Goal: Task Accomplishment & Management: Manage account settings

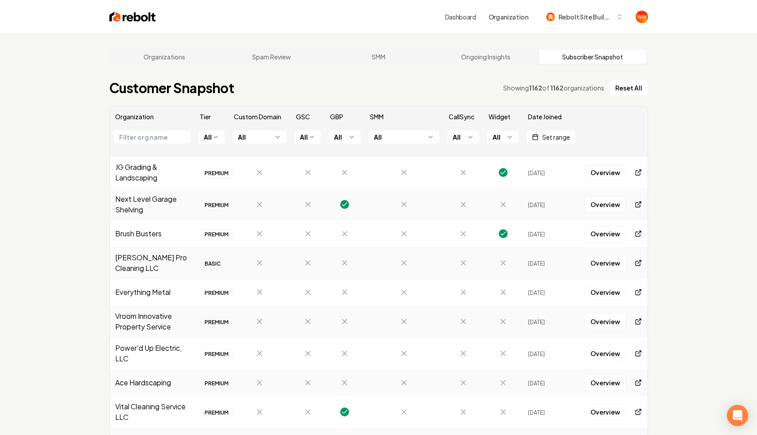
scroll to position [444, 0]
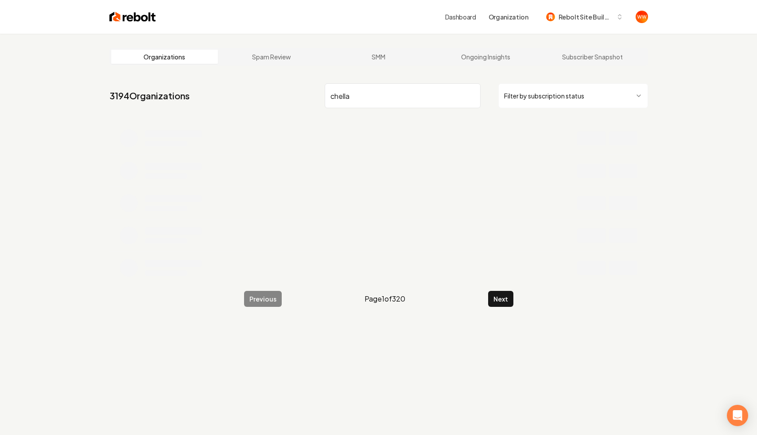
type input "chella"
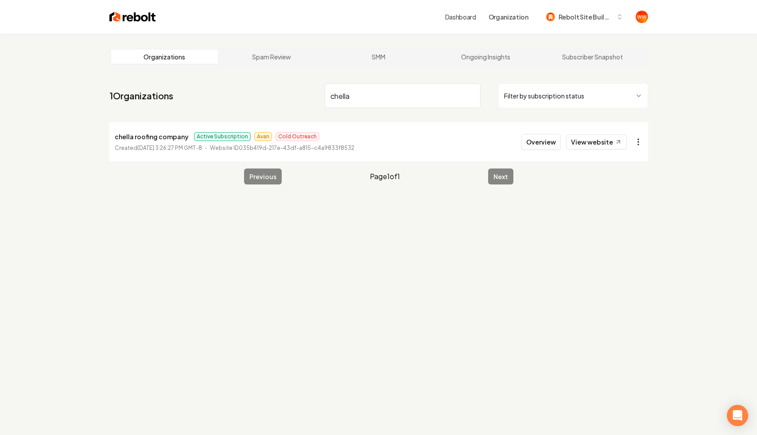
click at [635, 140] on html "Dashboard Organization Rebolt Site Builder Organizations Spam Review SMM Ongoin…" at bounding box center [378, 217] width 757 height 435
click at [556, 144] on button "Overview" at bounding box center [540, 142] width 39 height 16
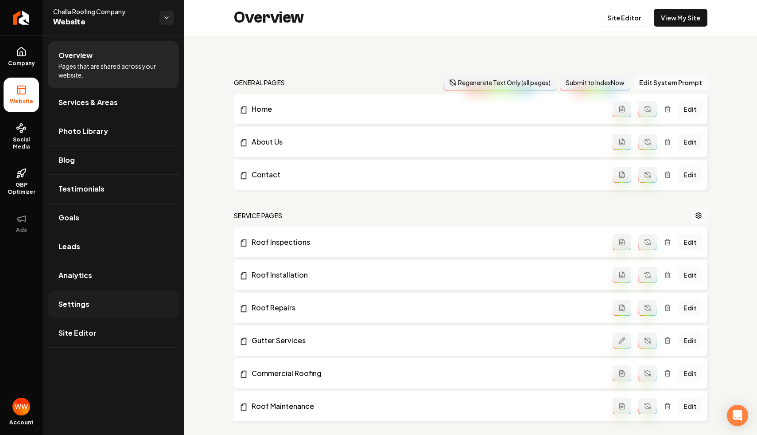
click at [93, 305] on link "Settings" at bounding box center [113, 304] width 131 height 28
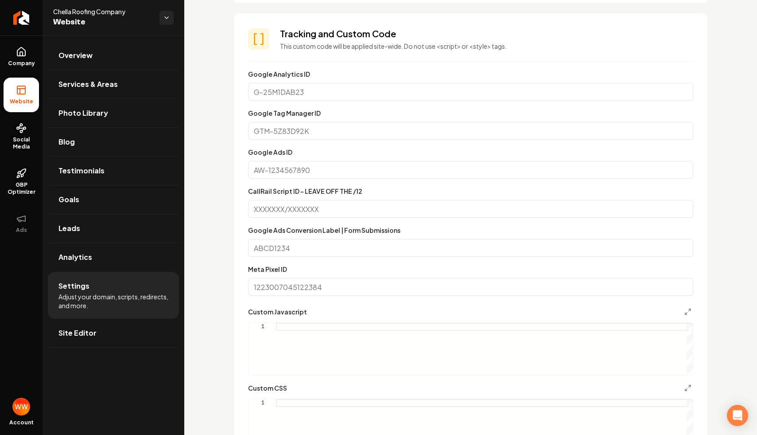
scroll to position [464, 0]
click at [408, 210] on input "CallRail Script ID - LEAVE OFF THE /12" at bounding box center [470, 207] width 445 height 18
paste input "423042842/d480bd92c5bf848cdb17"
type input "423042842/d480bd92c5bf848cdb17"
click at [487, 183] on form "Google Analytics ID Google Tag Manager ID Google Ads ID CallRail Script ID - LE…" at bounding box center [470, 278] width 445 height 422
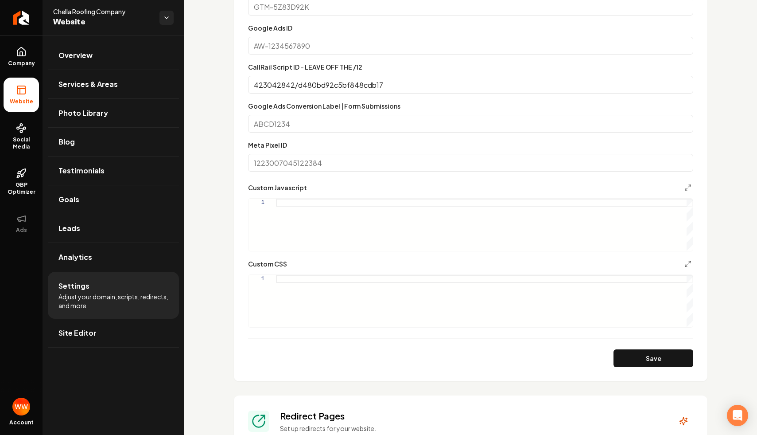
scroll to position [596, 0]
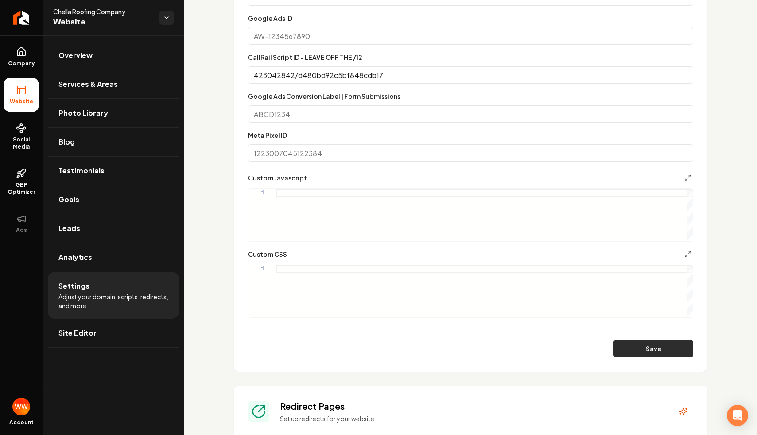
click at [650, 344] on button "Save" at bounding box center [653, 348] width 80 height 18
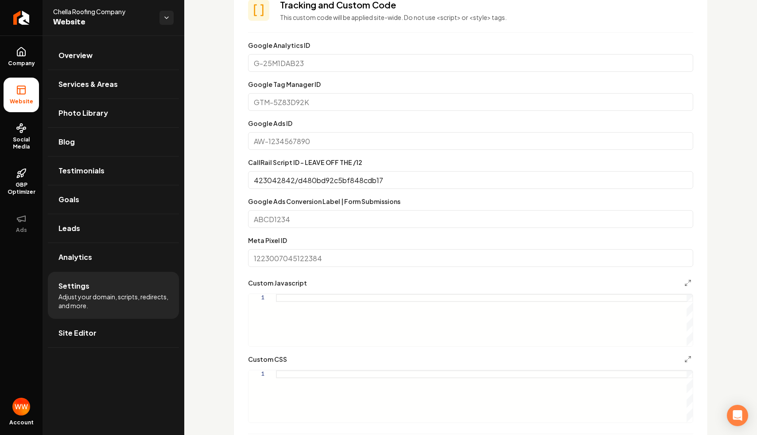
scroll to position [496, 0]
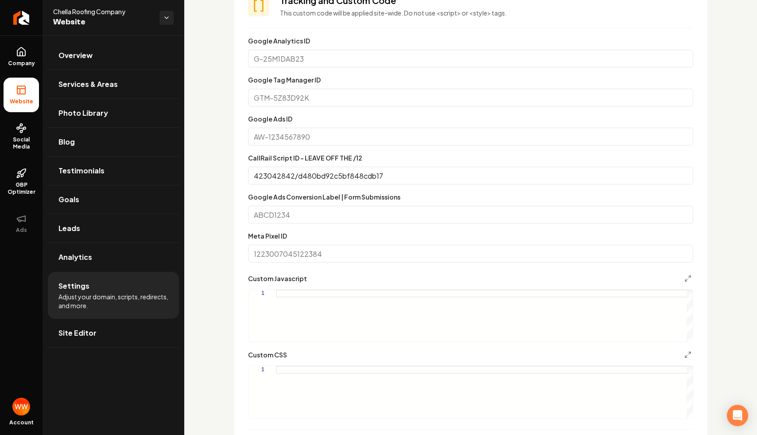
click at [502, 179] on input "423042842/d480bd92c5bf848cdb17" at bounding box center [470, 176] width 445 height 18
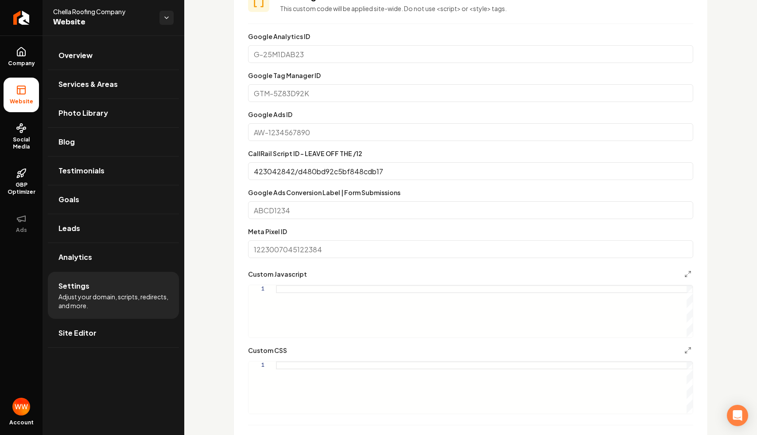
scroll to position [502, 0]
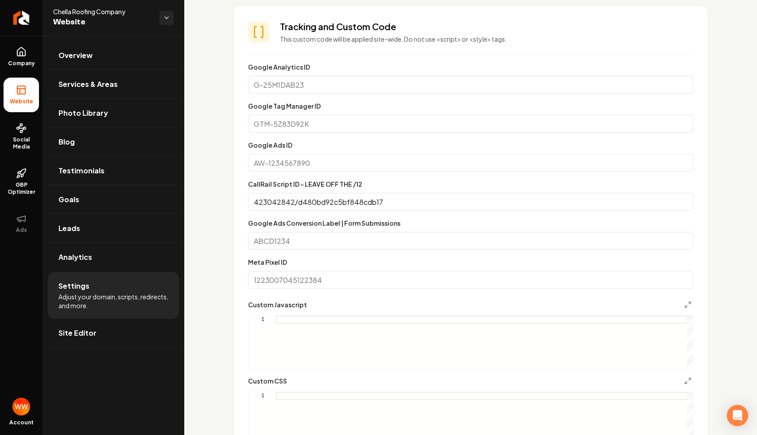
scroll to position [471, 0]
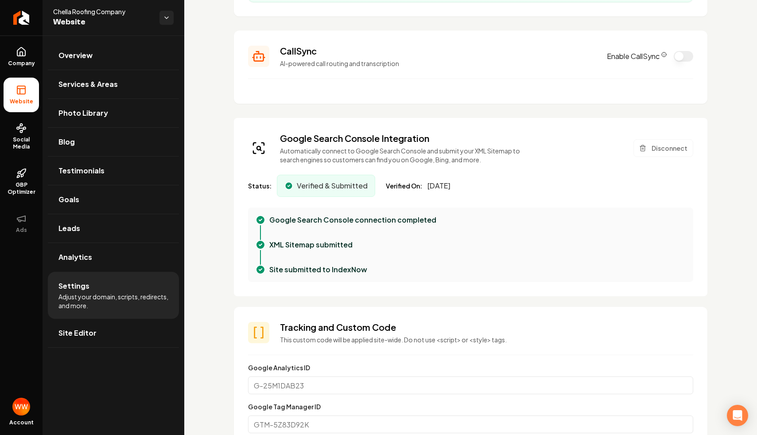
scroll to position [0, 0]
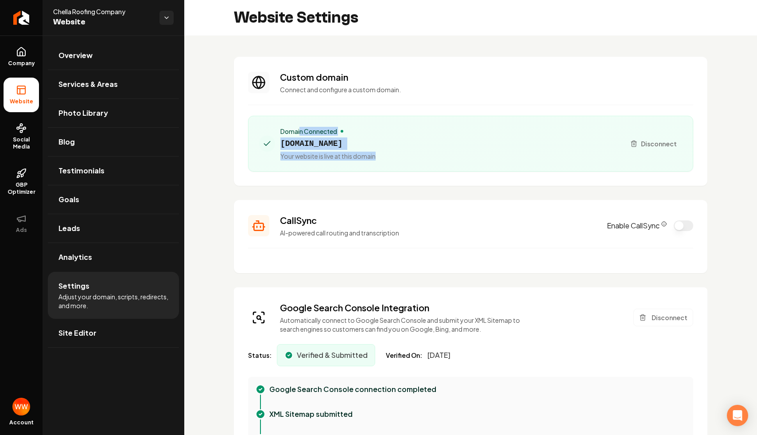
drag, startPoint x: 299, startPoint y: 128, endPoint x: 421, endPoint y: 191, distance: 137.3
drag, startPoint x: 400, startPoint y: 160, endPoint x: 318, endPoint y: 70, distance: 121.7
click at [318, 70] on section "Custom domain Connect and configure a custom domain. Domain Connected chellaroo…" at bounding box center [471, 121] width 474 height 129
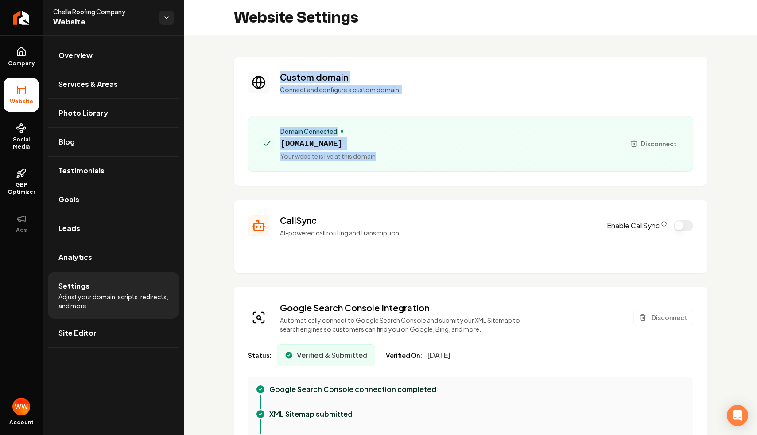
click at [364, 92] on p "Connect and configure a custom domain." at bounding box center [486, 89] width 413 height 9
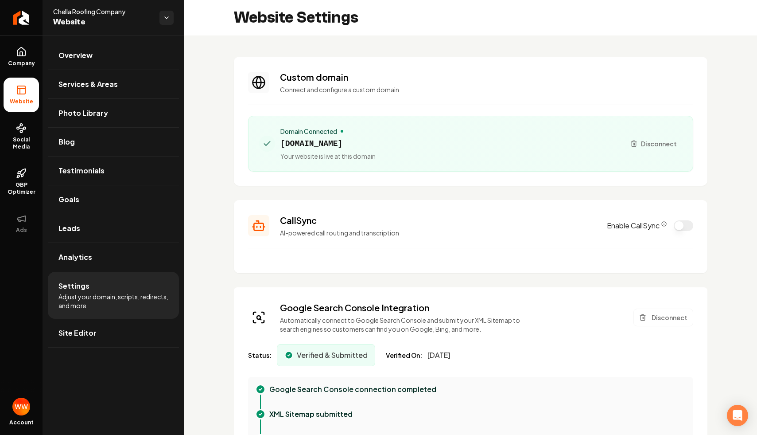
click at [364, 92] on p "Connect and configure a custom domain." at bounding box center [486, 89] width 413 height 9
click at [322, 70] on section "Custom domain Connect and configure a custom domain. Domain Connected chellaroo…" at bounding box center [471, 121] width 474 height 129
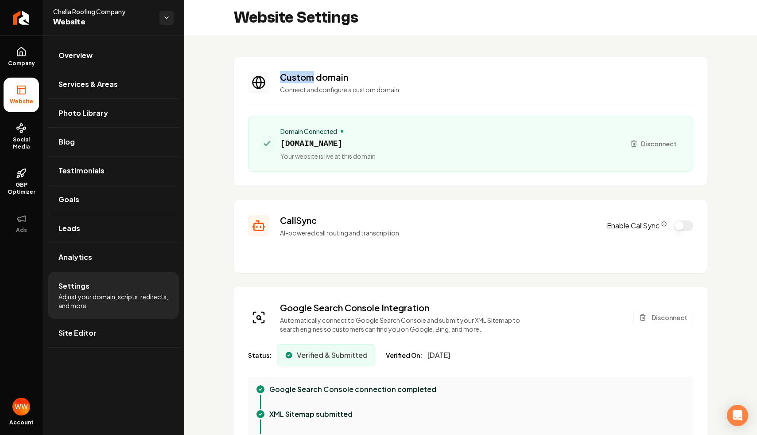
click at [322, 70] on section "Custom domain Connect and configure a custom domain. Domain Connected chellaroo…" at bounding box center [471, 121] width 474 height 129
click at [307, 89] on p "Connect and configure a custom domain." at bounding box center [486, 89] width 413 height 9
click at [128, 60] on link "Overview" at bounding box center [113, 55] width 131 height 28
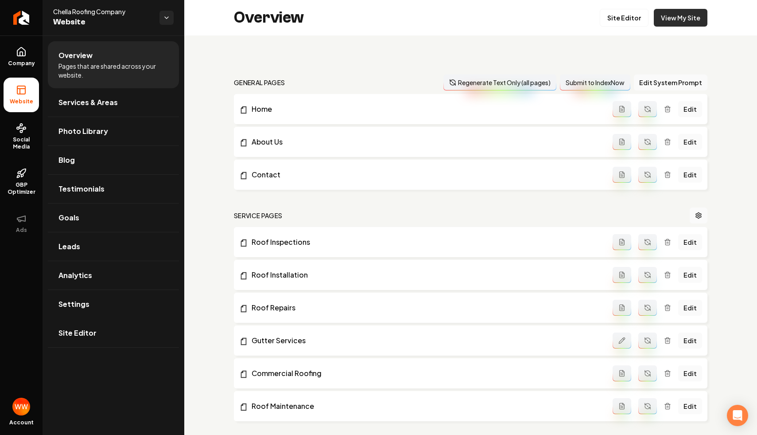
click at [698, 19] on link "View My Site" at bounding box center [681, 18] width 54 height 18
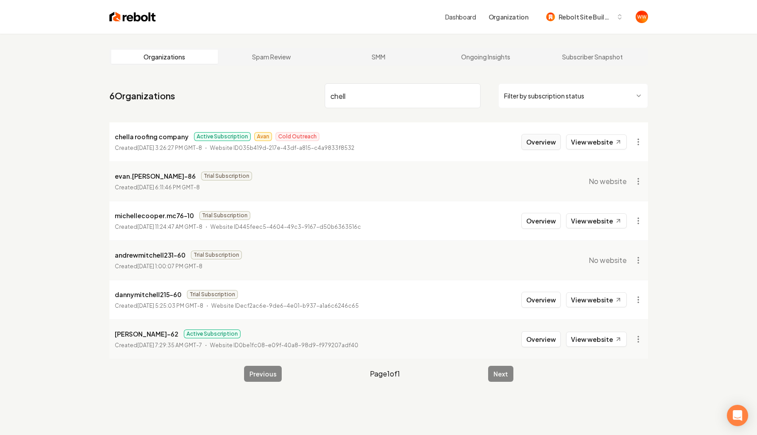
type input "chell"
click at [540, 144] on button "Overview" at bounding box center [540, 142] width 39 height 16
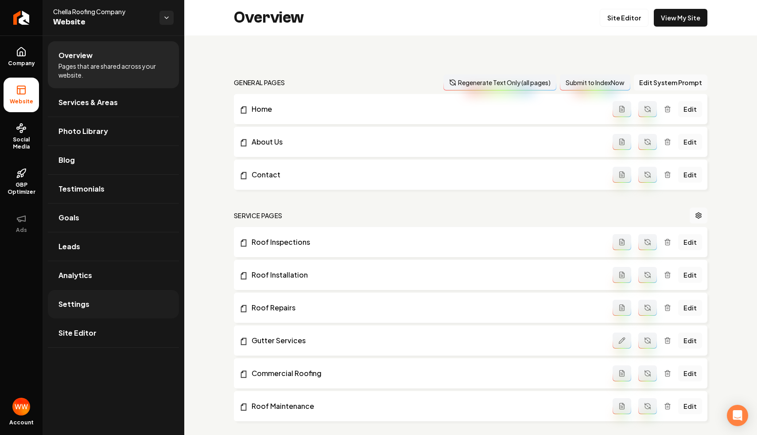
click at [85, 316] on link "Settings" at bounding box center [113, 304] width 131 height 28
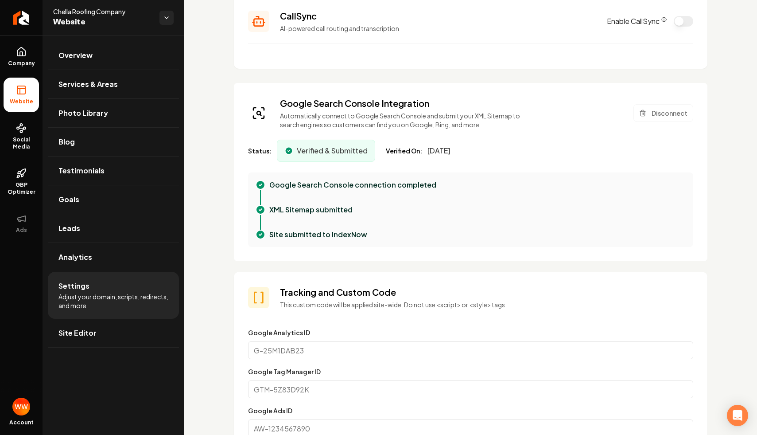
scroll to position [448, 0]
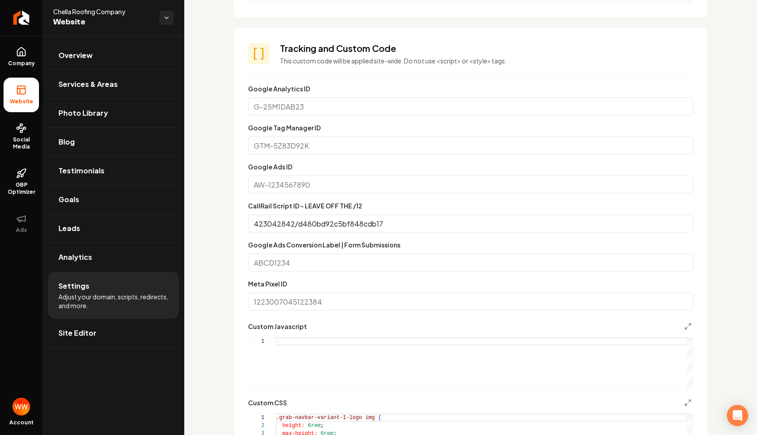
click at [371, 193] on form "**********" at bounding box center [470, 294] width 445 height 422
click at [380, 175] on input "Google Ads ID" at bounding box center [470, 184] width 445 height 18
paste input "17598644968"
type input "17598644968"
click at [368, 264] on input "Google Ads Conversion Label | Form Submissions" at bounding box center [470, 262] width 445 height 18
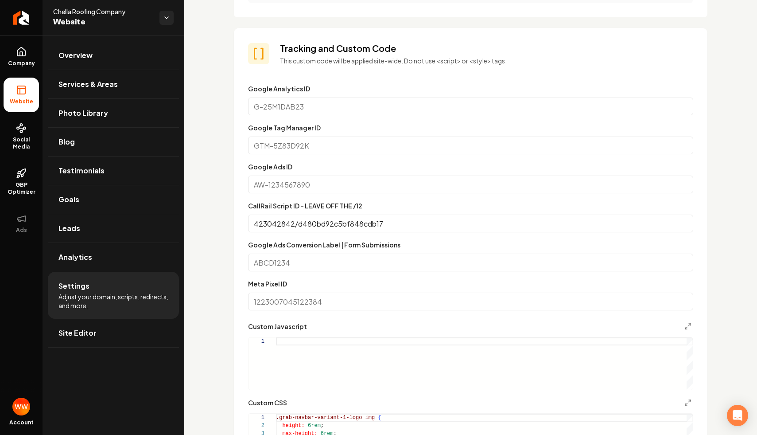
paste input "17598644968"
type input "17598644968"
click at [360, 187] on input "Google Ads ID" at bounding box center [470, 184] width 445 height 18
paste input "AW-17598644968"
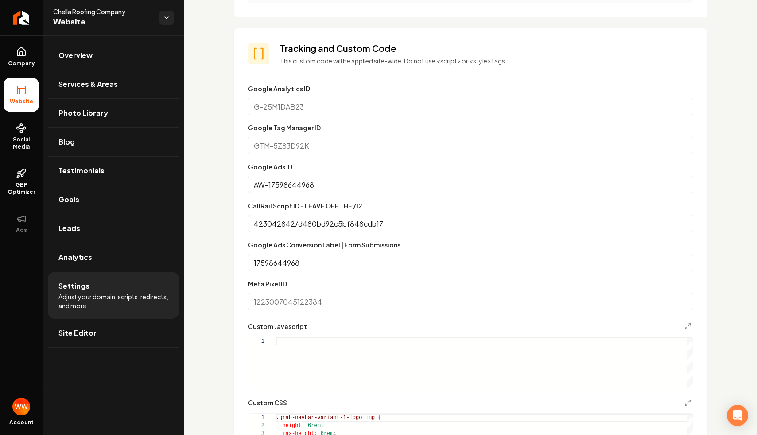
type input "AW-17598644968"
click at [238, 211] on section "**********" at bounding box center [471, 274] width 474 height 492
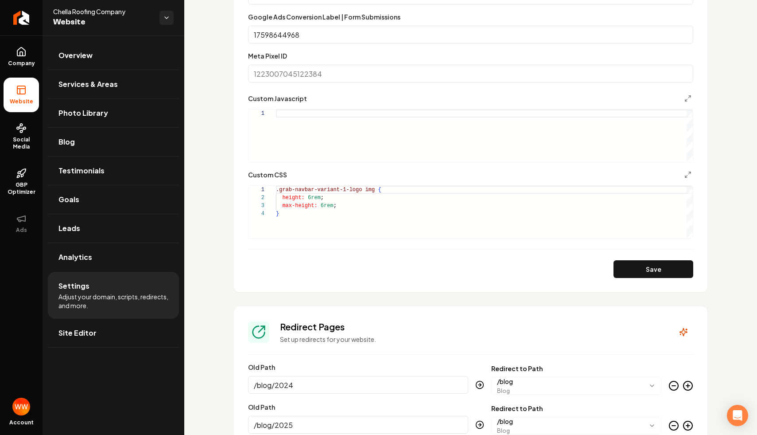
scroll to position [637, 0]
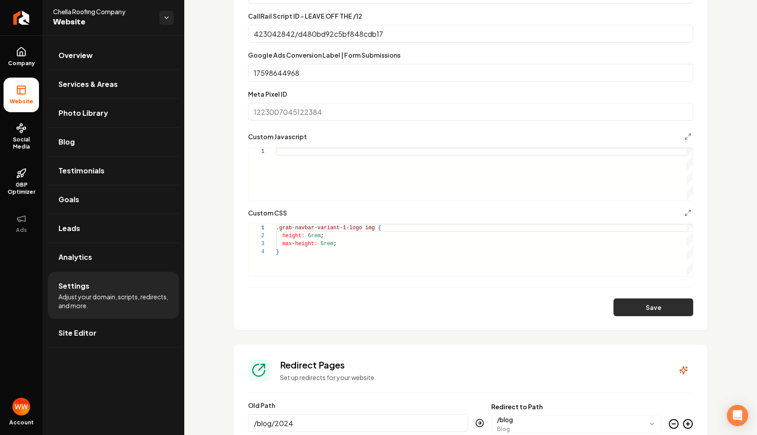
click at [642, 305] on button "Save" at bounding box center [653, 307] width 80 height 18
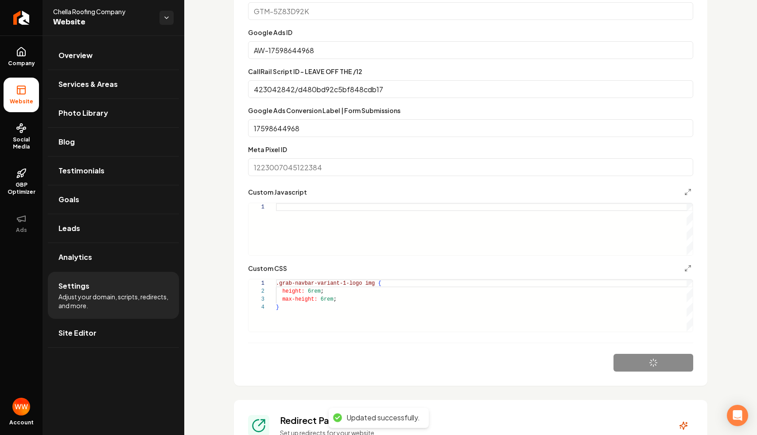
scroll to position [532, 0]
